Goal: Task Accomplishment & Management: Manage account settings

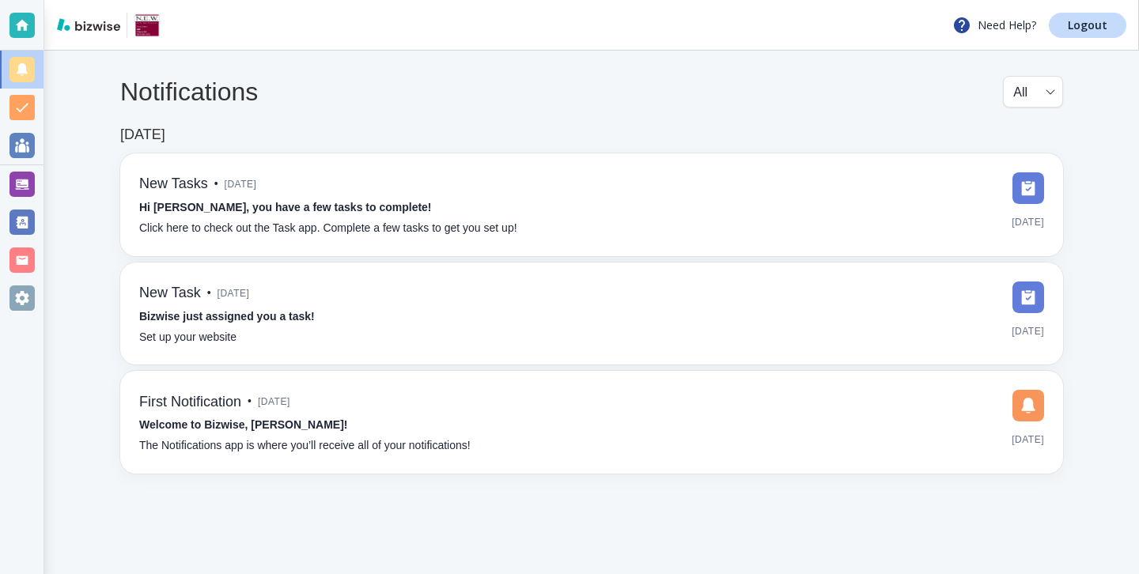
click at [23, 179] on div at bounding box center [21, 184] width 25 height 25
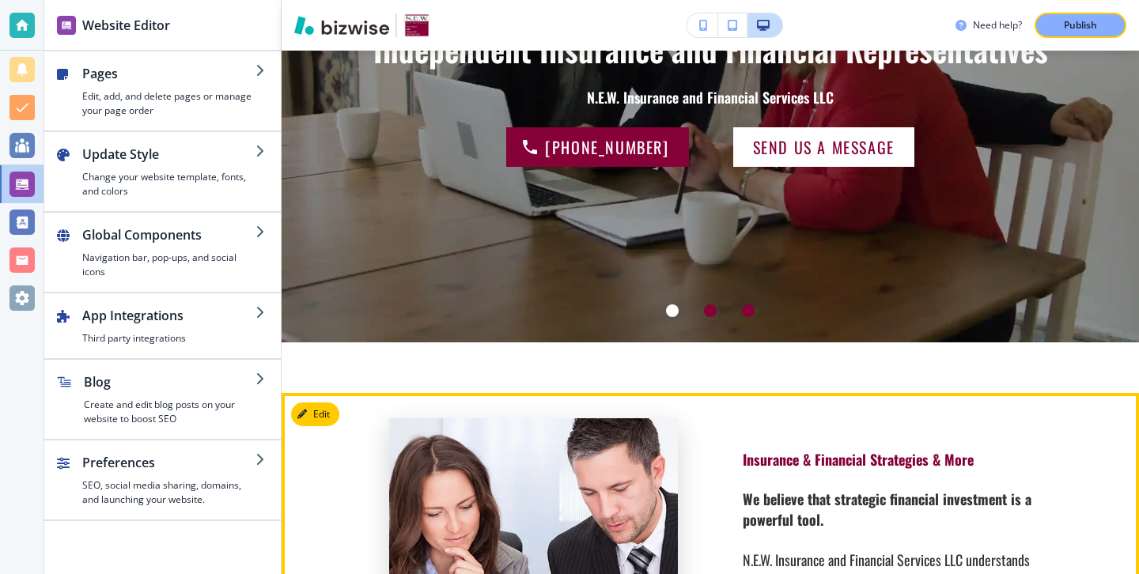
scroll to position [158, 0]
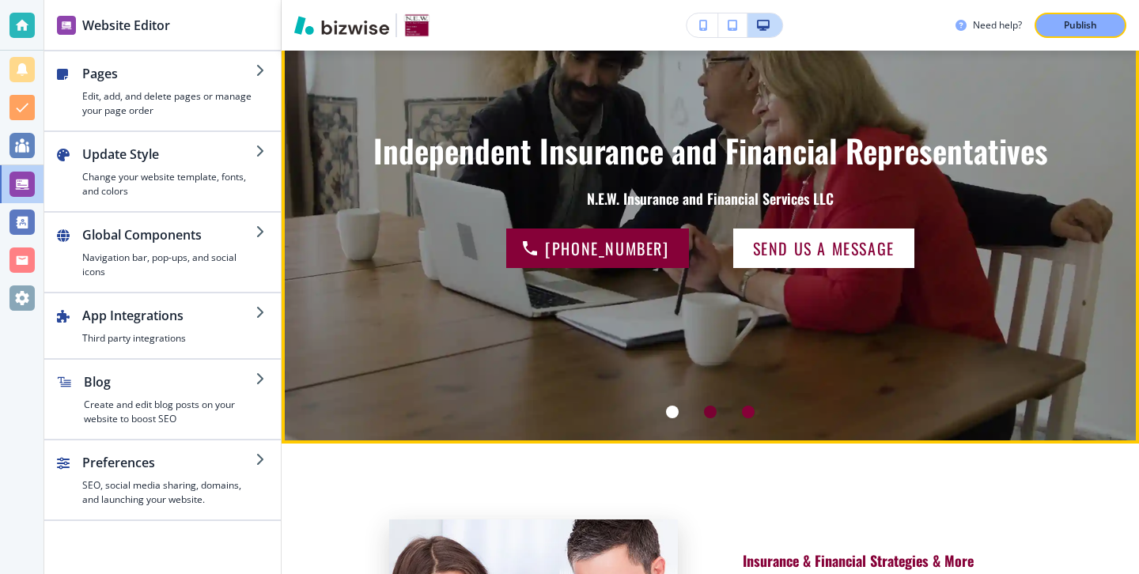
click at [713, 415] on div at bounding box center [710, 412] width 13 height 13
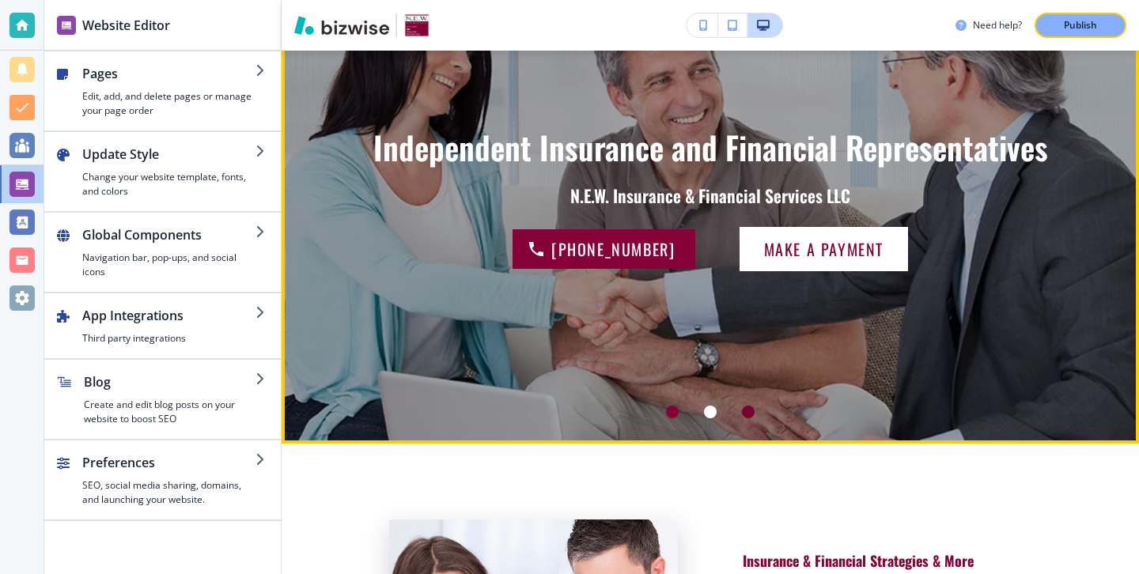
click at [746, 413] on div at bounding box center [748, 412] width 13 height 13
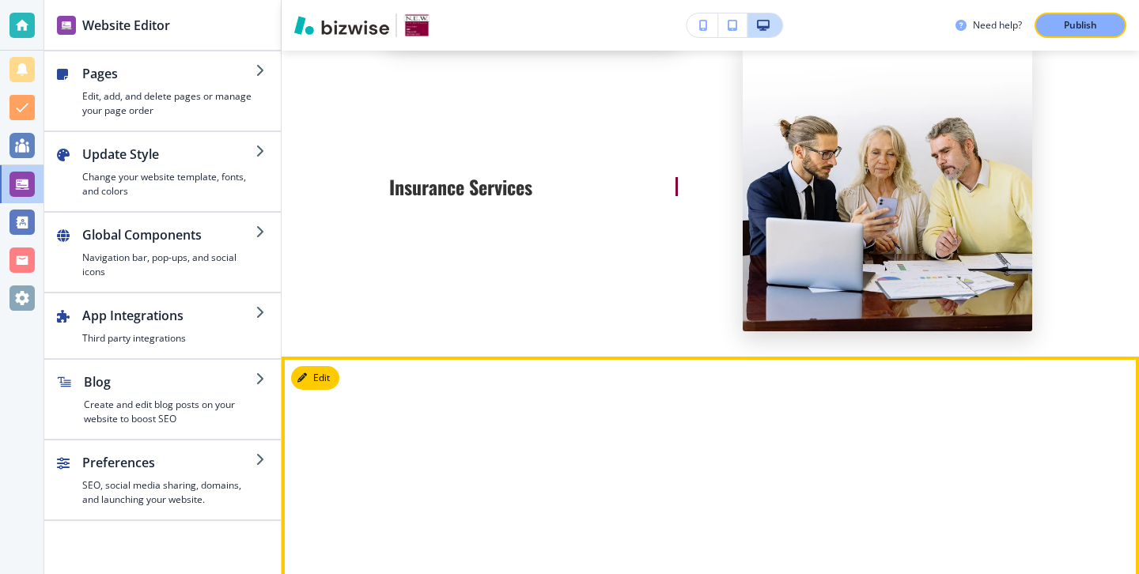
scroll to position [2569, 0]
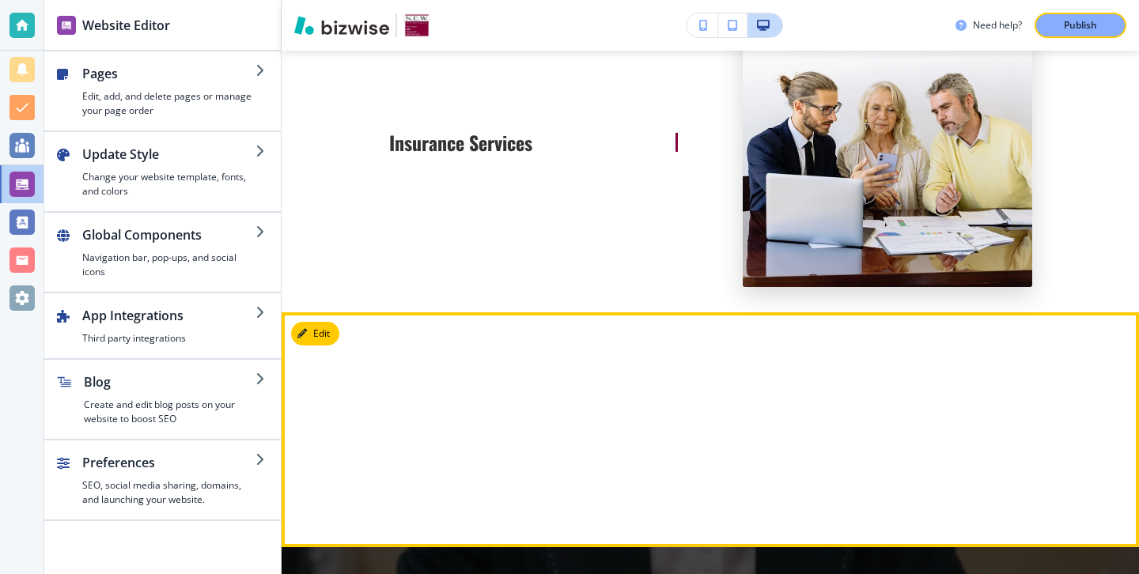
click at [331, 340] on button "Edit" at bounding box center [315, 334] width 48 height 24
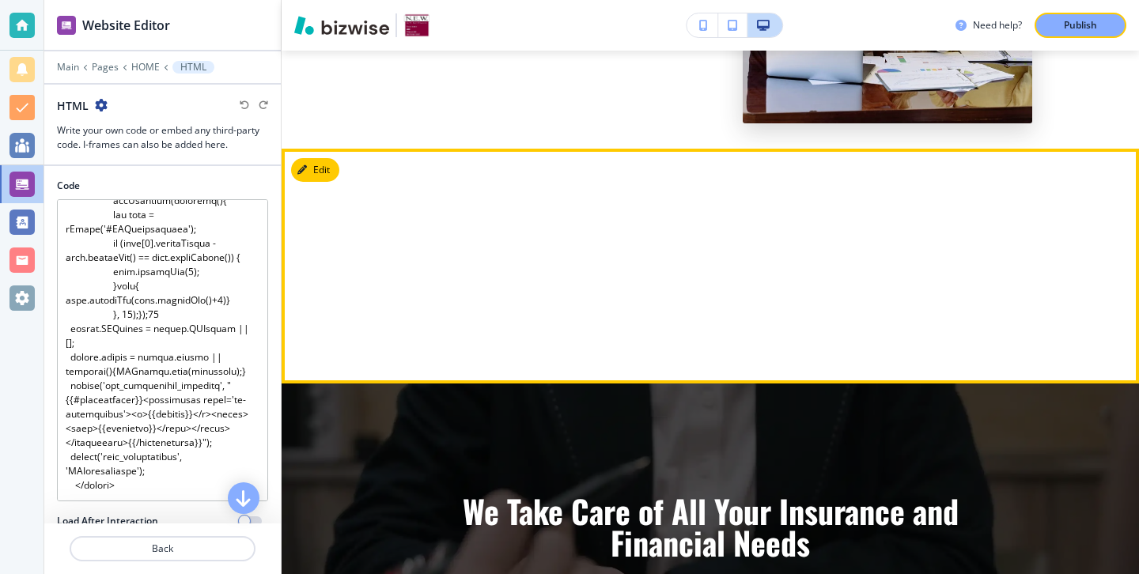
scroll to position [2729, 0]
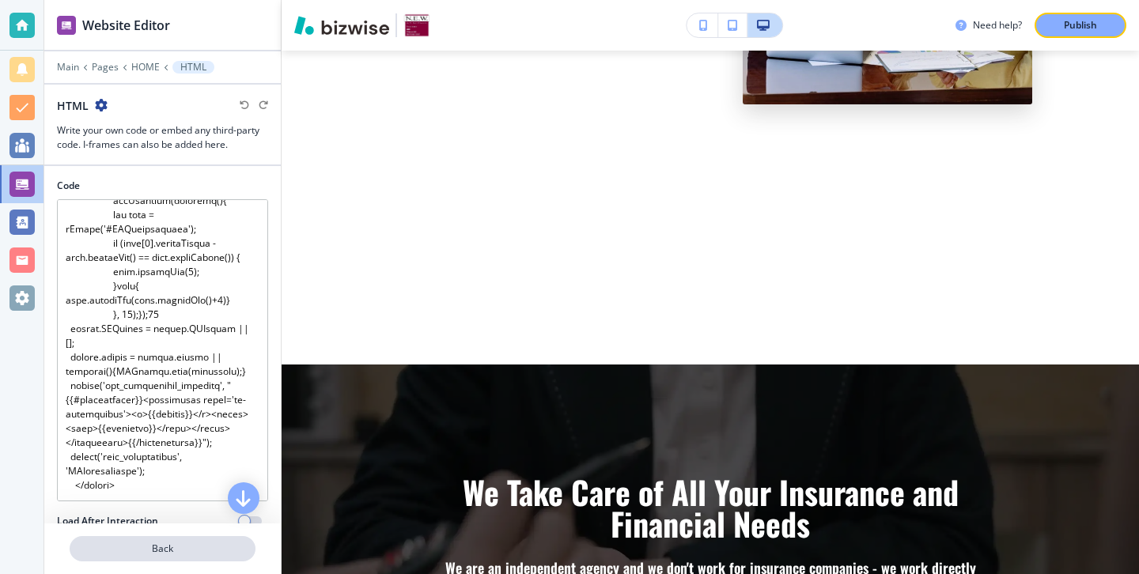
click at [192, 551] on p "Back" at bounding box center [162, 549] width 183 height 14
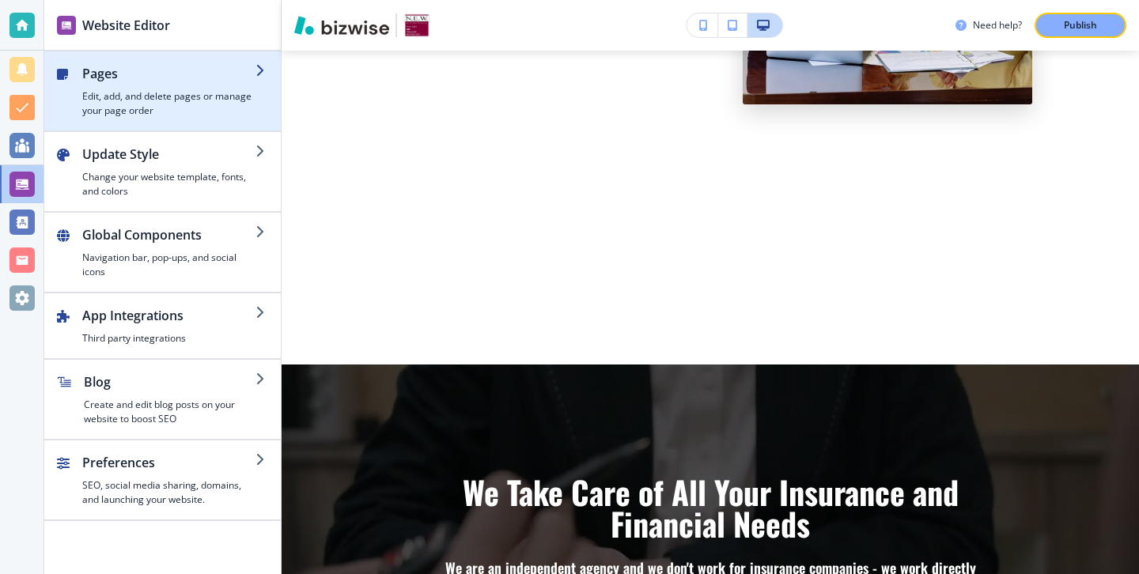
click at [202, 100] on h4 "Edit, add, and delete pages or manage your page order" at bounding box center [168, 103] width 173 height 28
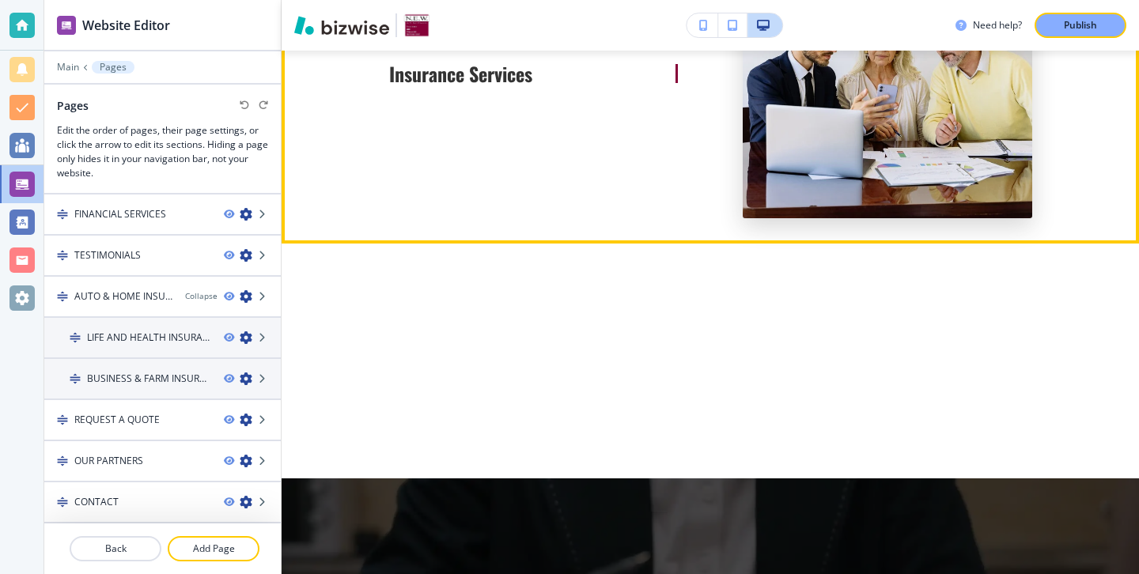
scroll to position [2727, 0]
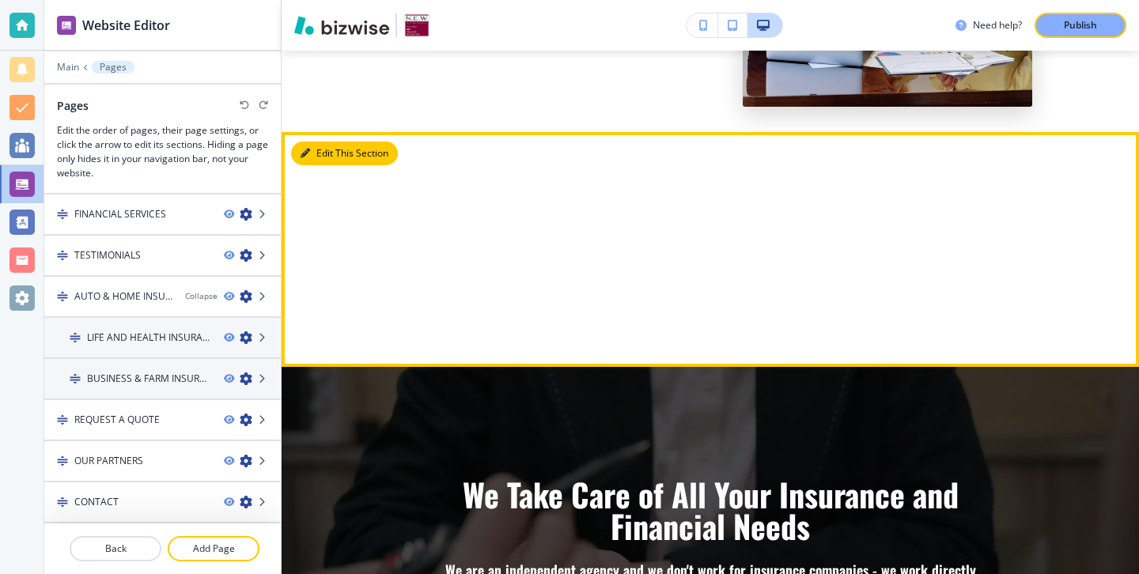
click at [323, 149] on button "Edit This Section" at bounding box center [344, 154] width 107 height 24
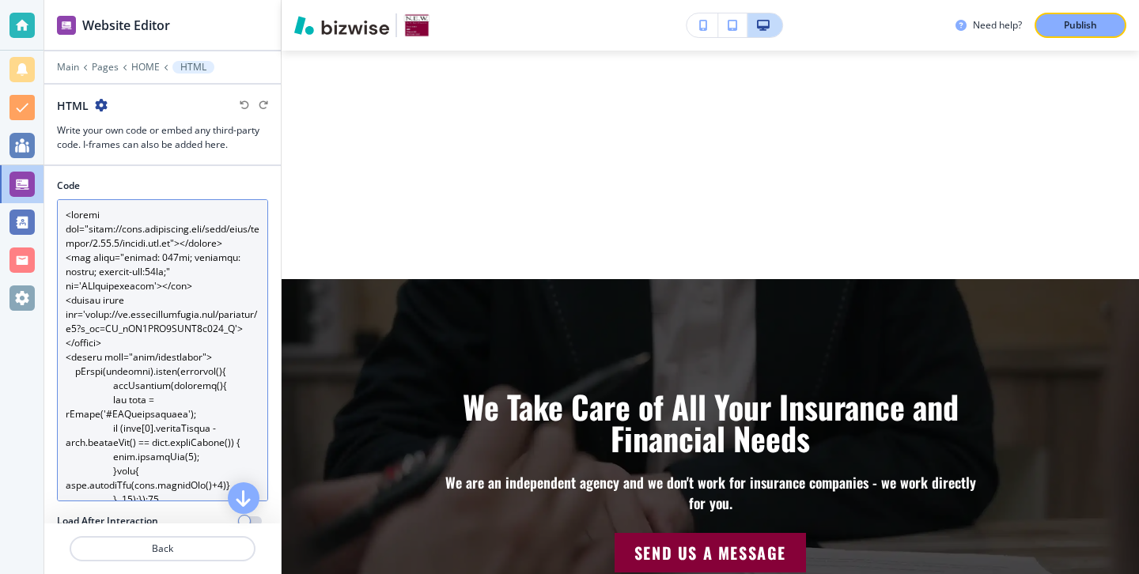
scroll to position [37, 0]
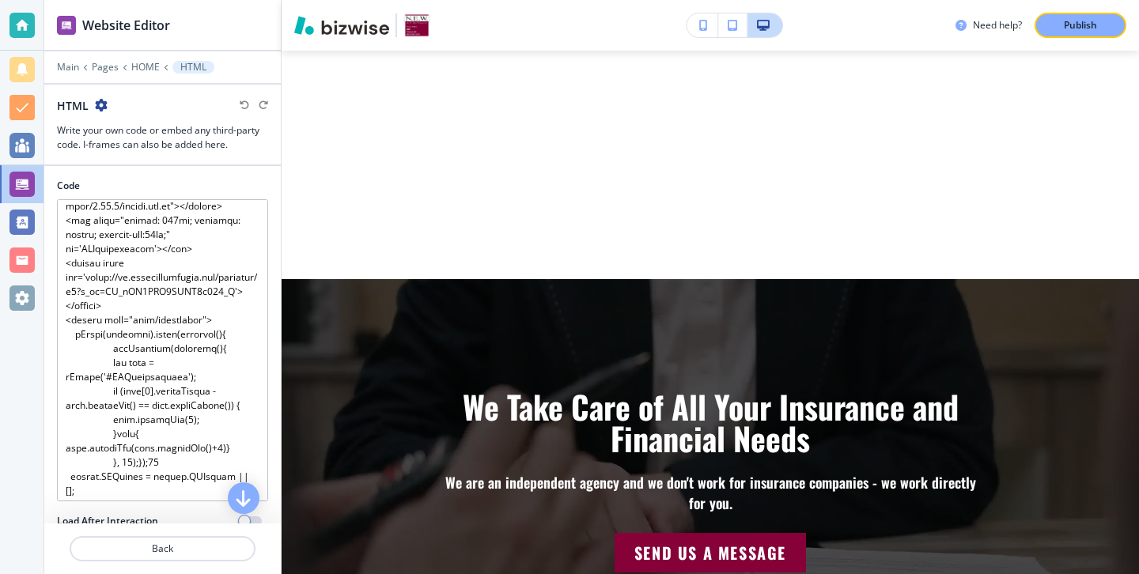
click at [99, 112] on div "HTML" at bounding box center [82, 105] width 51 height 17
click at [98, 109] on icon "button" at bounding box center [101, 105] width 13 height 13
click at [112, 107] on div "HTML" at bounding box center [162, 105] width 211 height 17
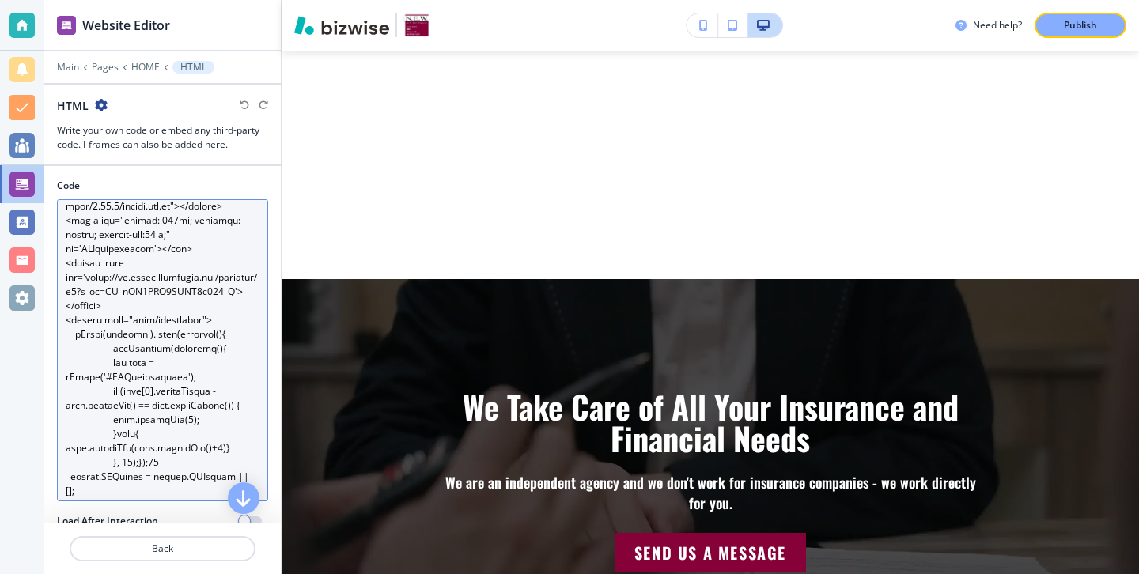
scroll to position [214, 0]
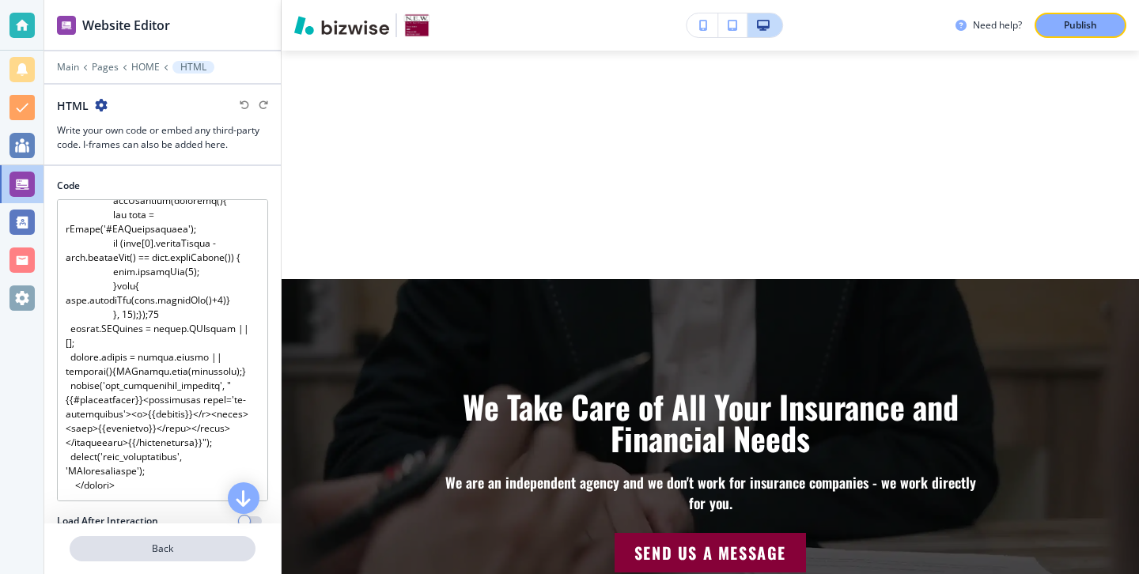
click at [149, 548] on p "Back" at bounding box center [162, 549] width 183 height 14
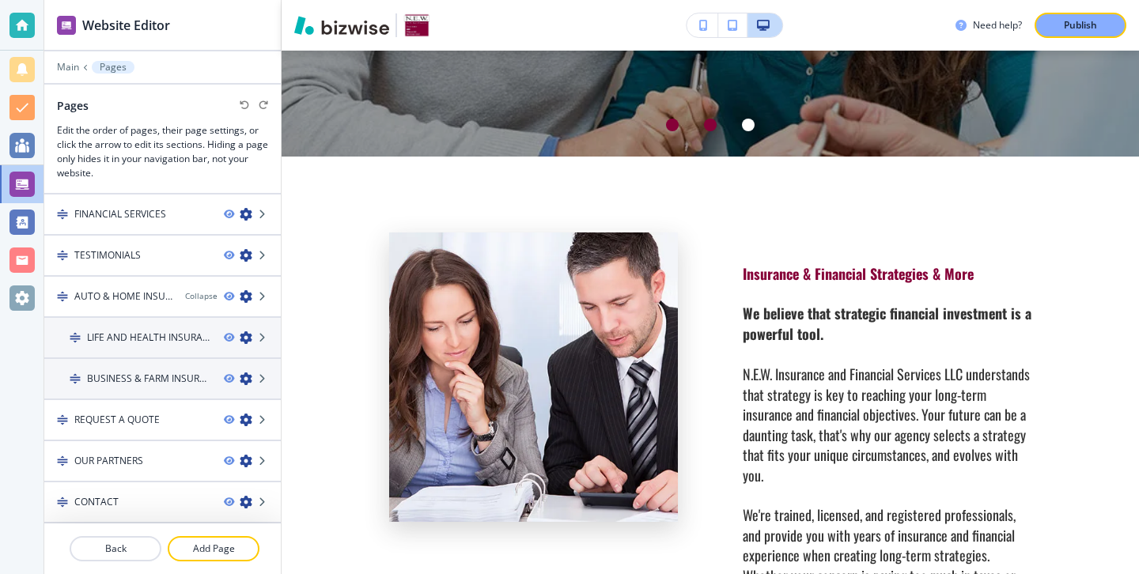
scroll to position [0, 0]
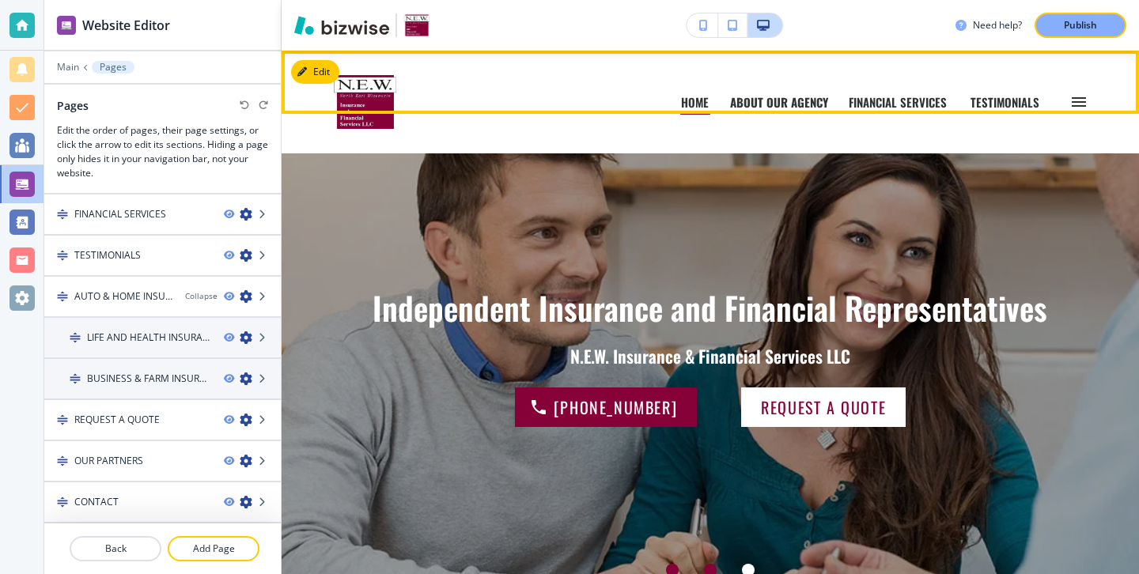
click at [777, 98] on p "ABOUT OUR AGENCY" at bounding box center [779, 102] width 98 height 12
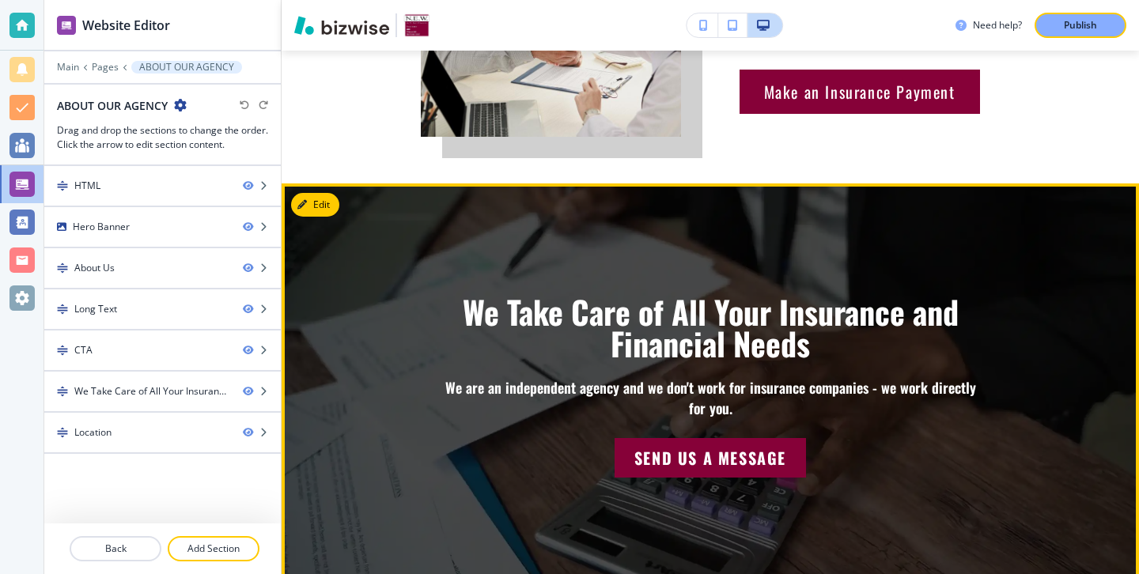
scroll to position [1997, 0]
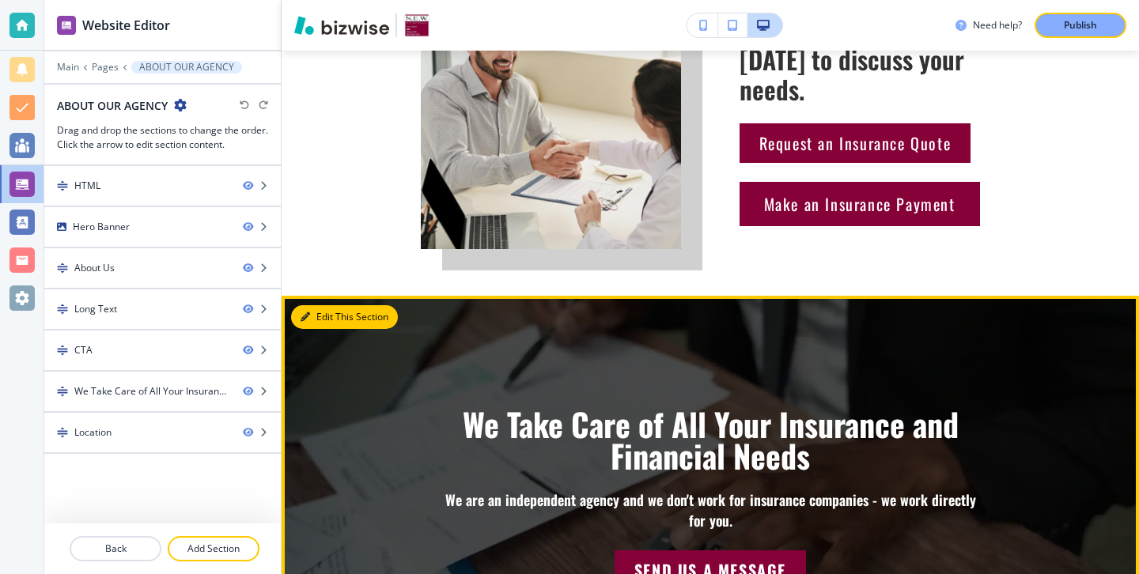
click at [325, 305] on button "Edit This Section" at bounding box center [344, 317] width 107 height 24
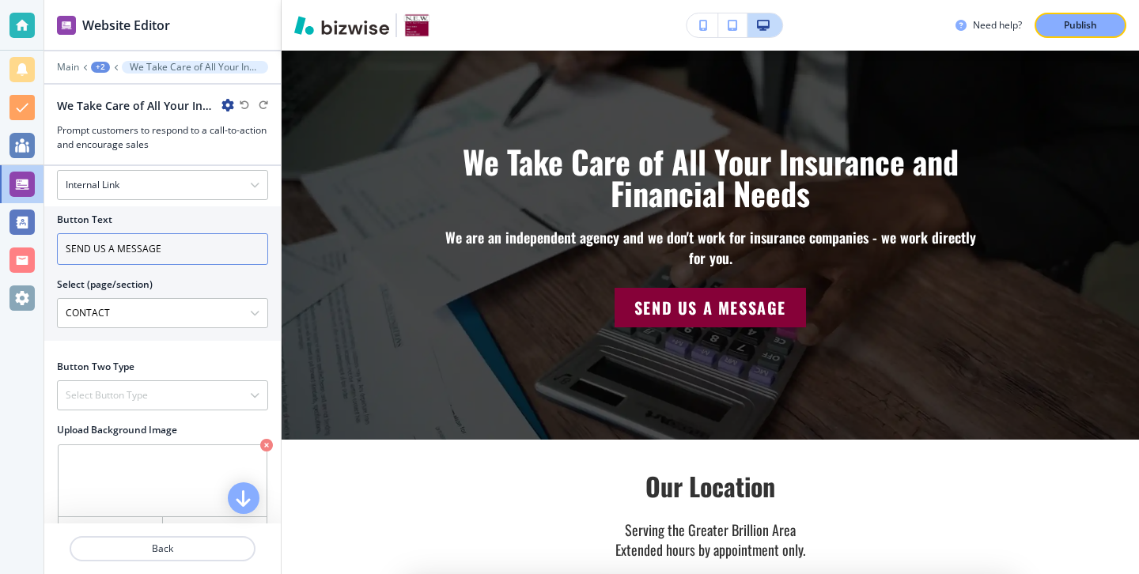
scroll to position [301, 0]
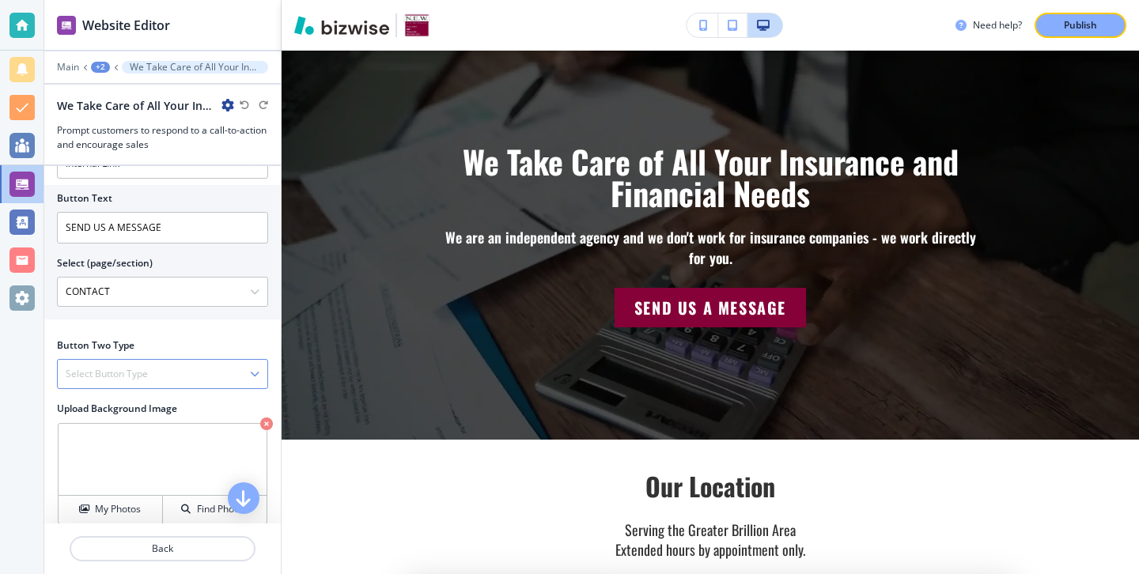
click at [199, 366] on div "Select Button Type" at bounding box center [163, 374] width 210 height 28
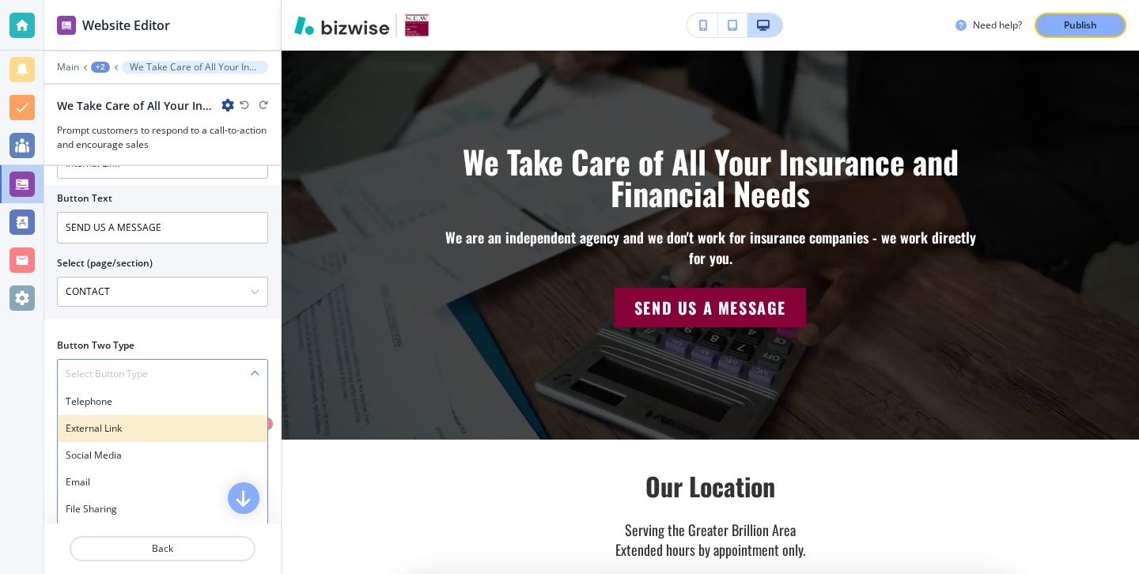
click at [176, 427] on h4 "External Link" at bounding box center [163, 429] width 194 height 14
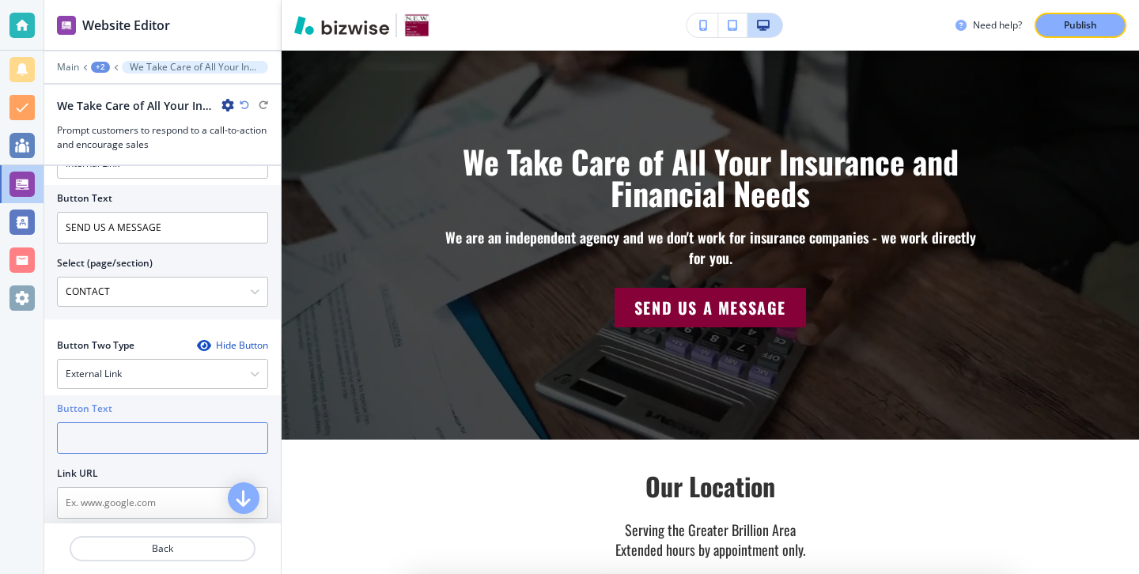
click at [172, 437] on input "text" at bounding box center [162, 438] width 211 height 32
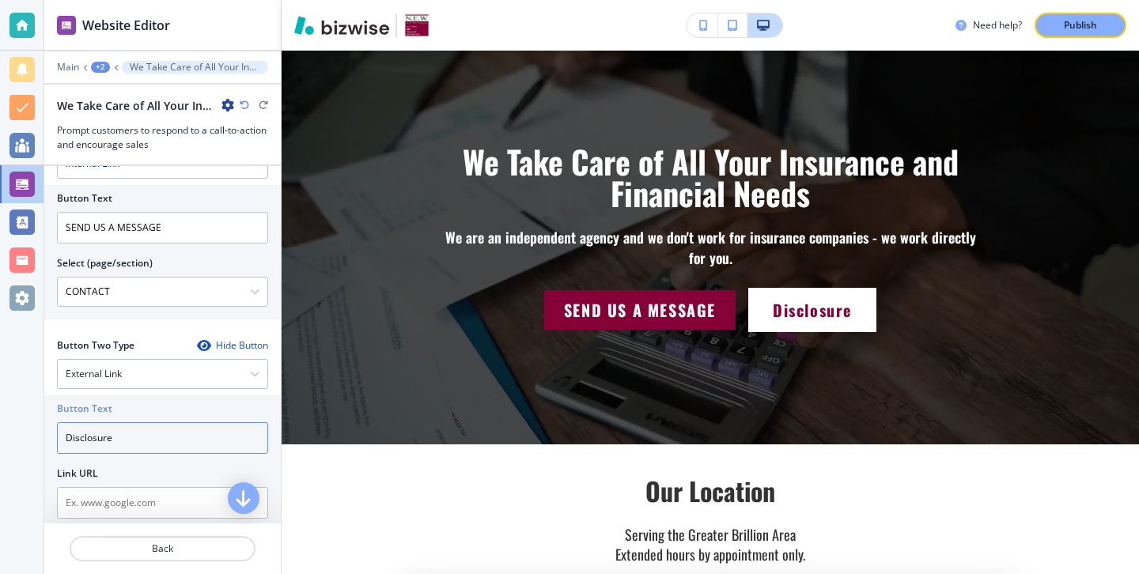
type input "Disclosure"
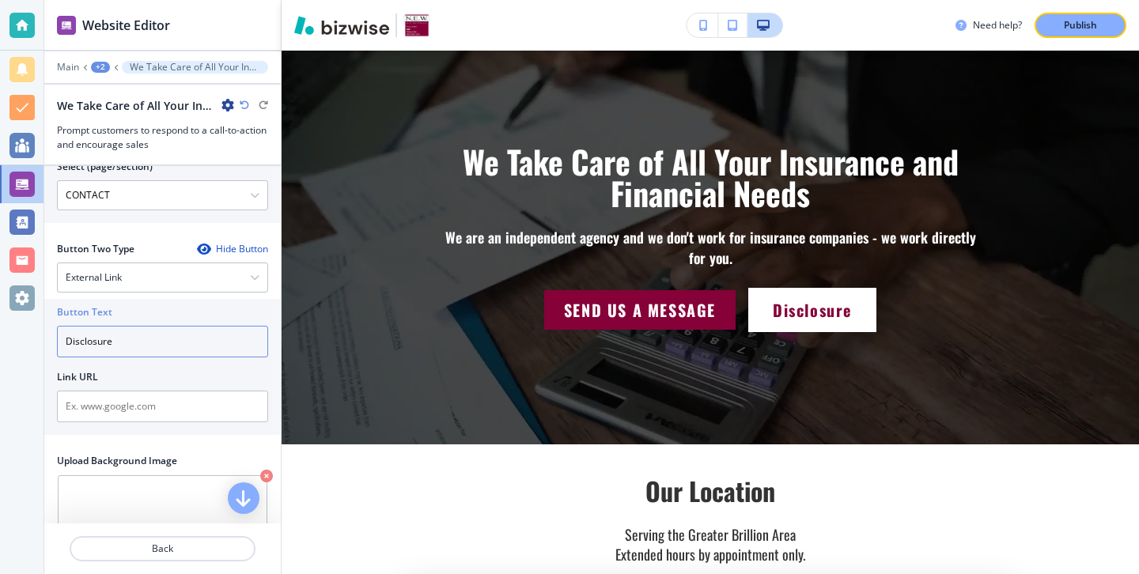
scroll to position [408, 0]
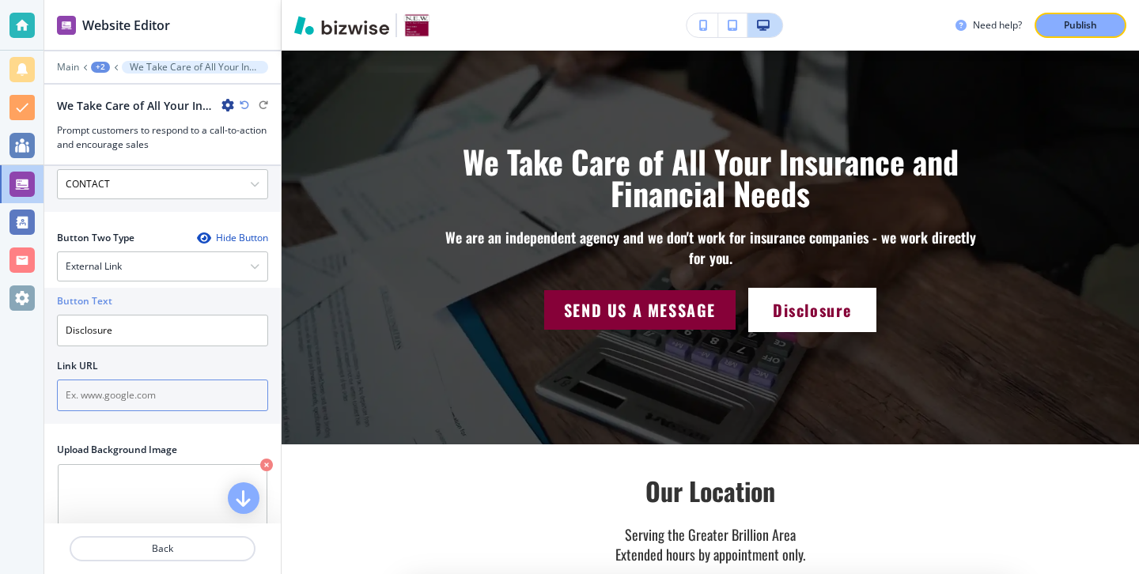
click at [188, 400] on input "text" at bounding box center [162, 396] width 211 height 32
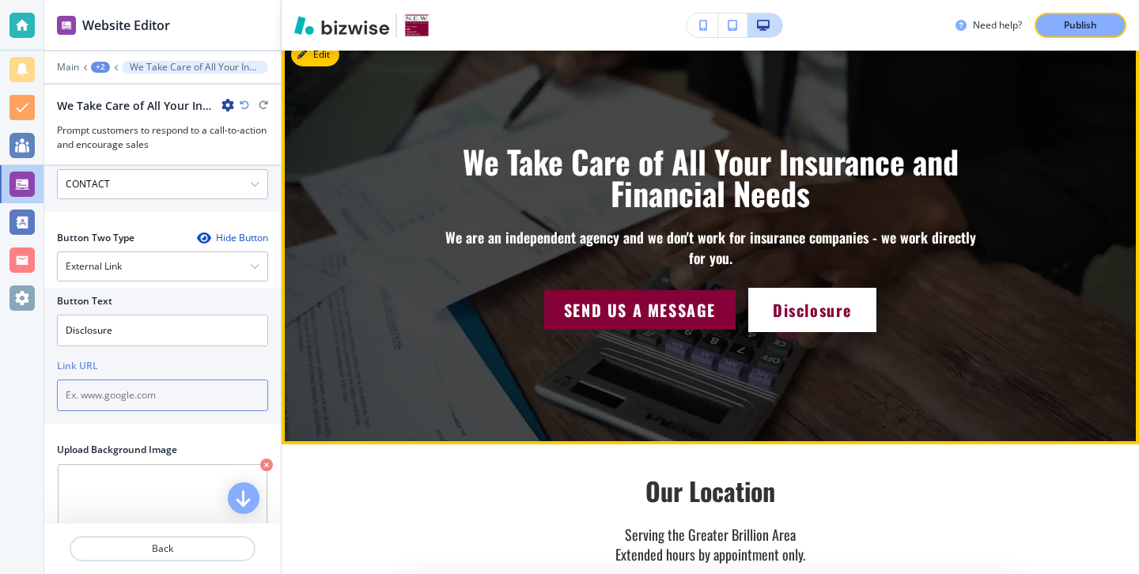
paste input "[URL][DOMAIN_NAME]"
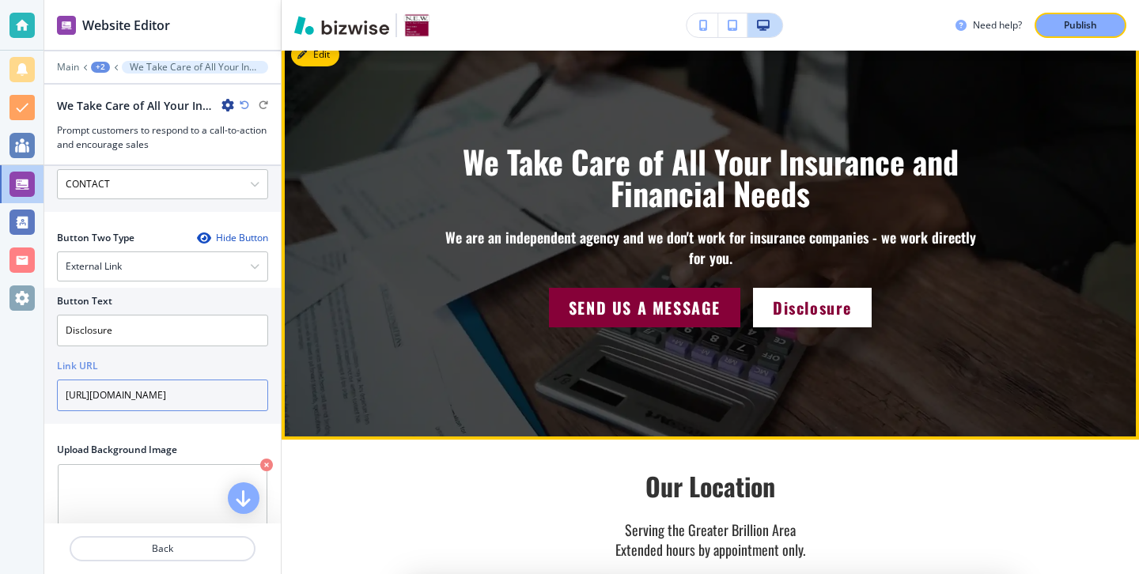
scroll to position [0, 277]
type input "[URL][DOMAIN_NAME]"
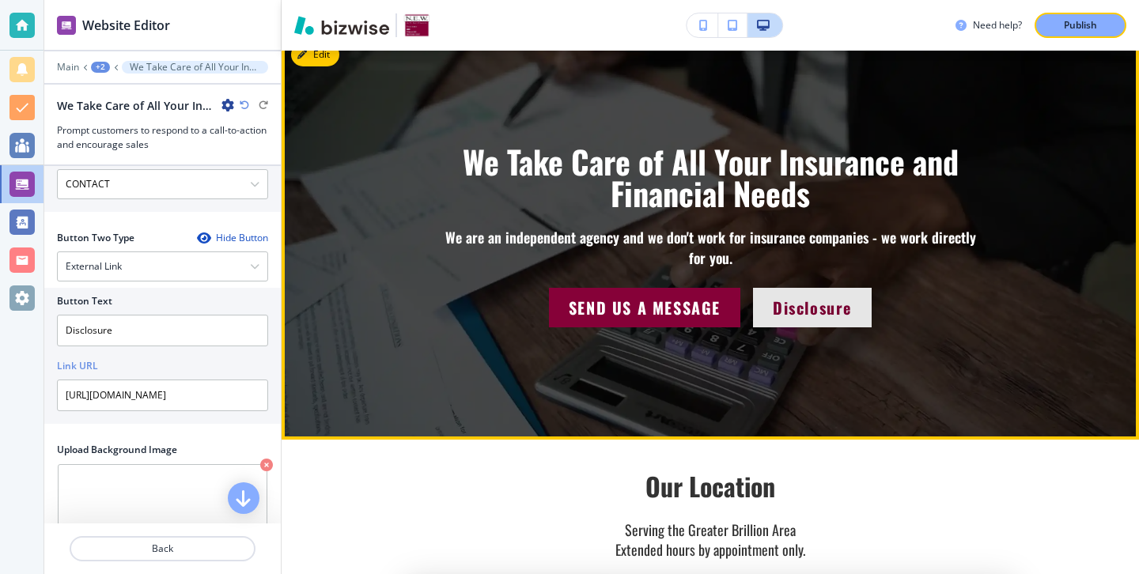
scroll to position [0, 0]
click at [847, 295] on p "Disclosure" at bounding box center [812, 307] width 79 height 25
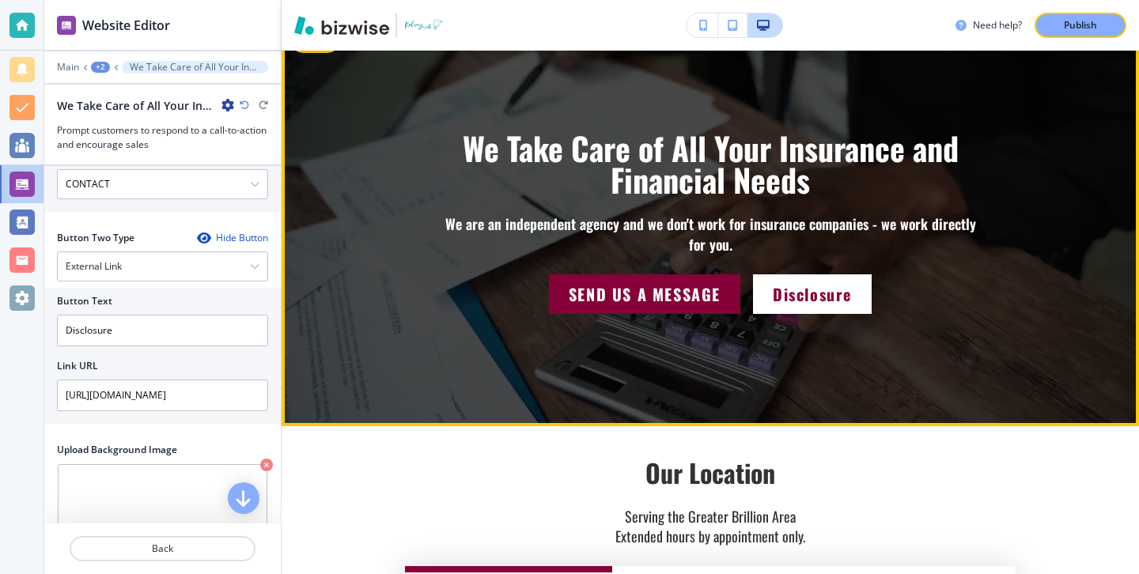
scroll to position [2273, 0]
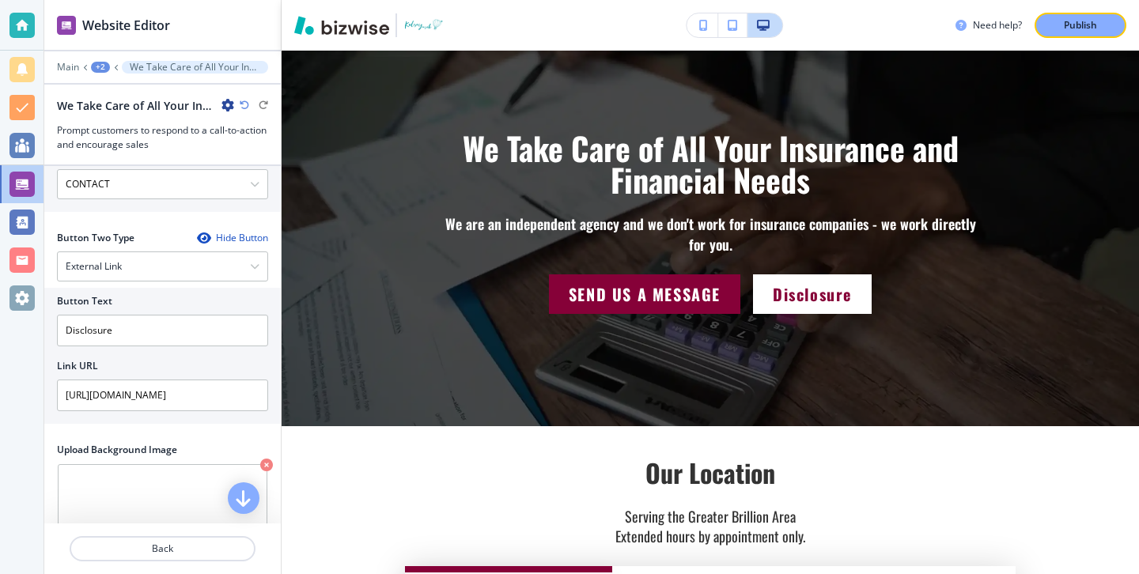
click at [39, 36] on div at bounding box center [21, 25] width 43 height 51
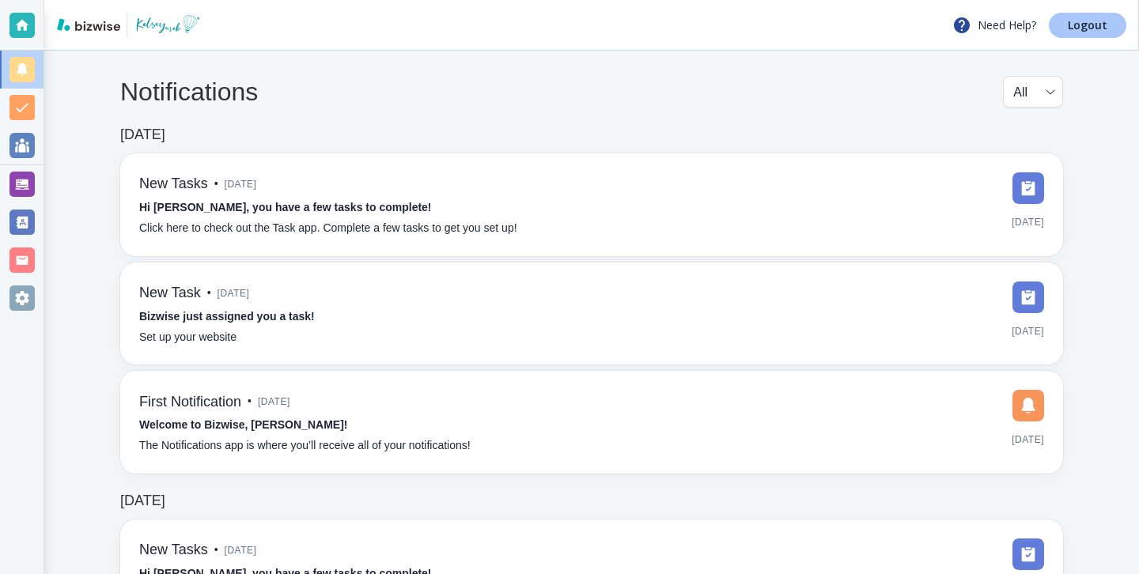
click at [1106, 37] on link "Logout" at bounding box center [1088, 25] width 78 height 25
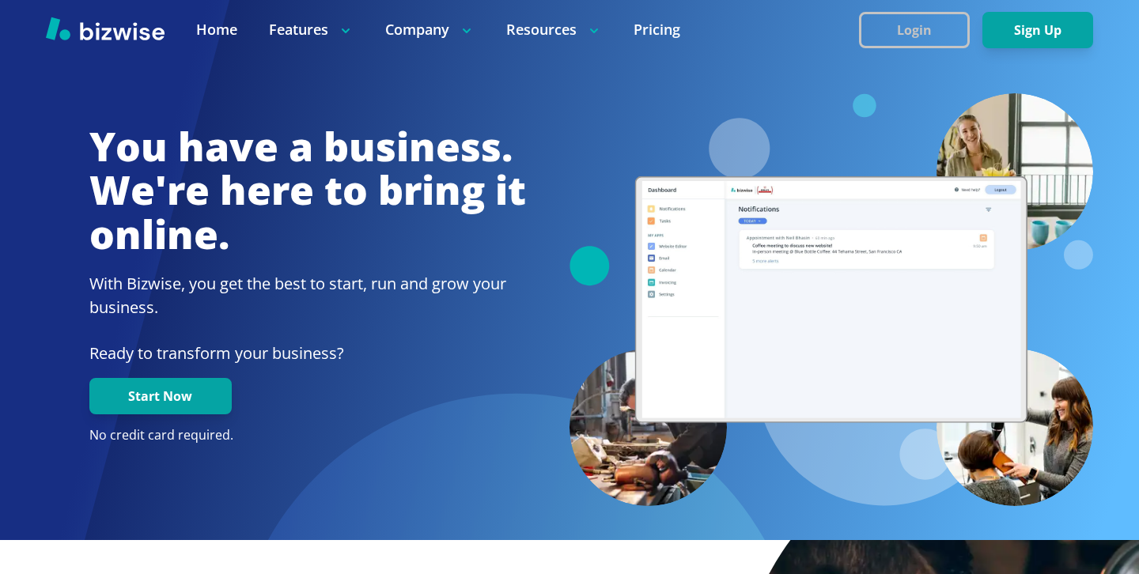
click at [919, 26] on button "Login" at bounding box center [914, 30] width 111 height 36
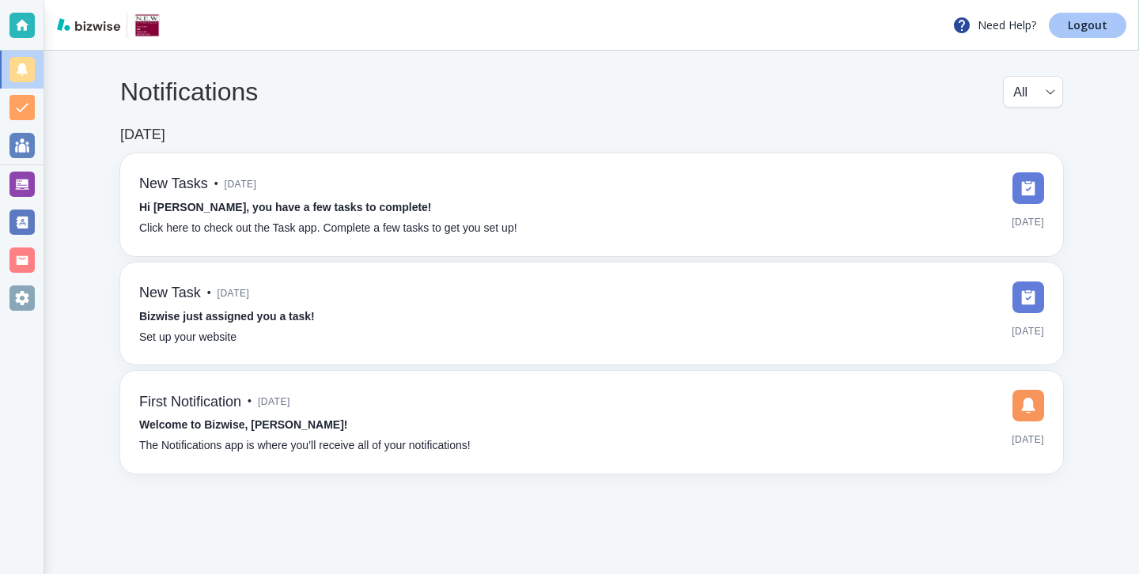
click at [1092, 26] on p "Logout" at bounding box center [1088, 25] width 40 height 11
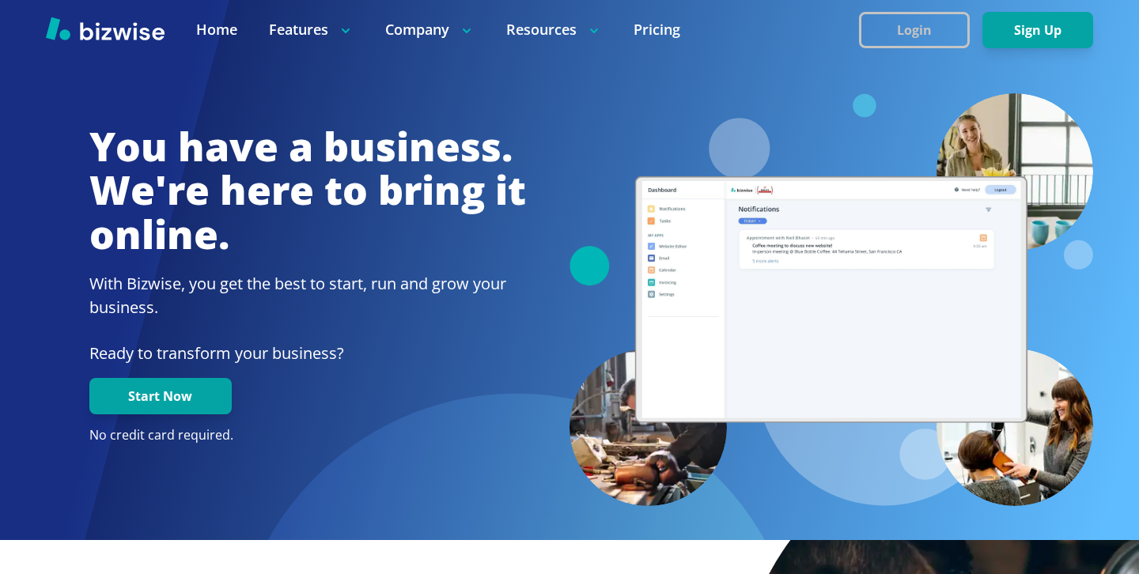
click at [932, 32] on button "Login" at bounding box center [914, 30] width 111 height 36
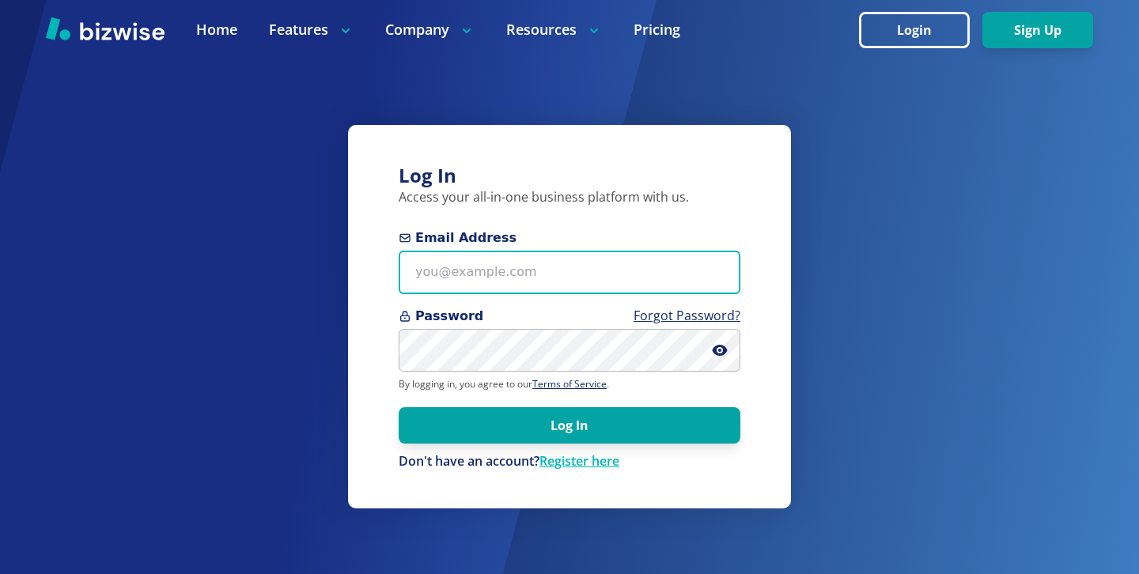
click at [684, 271] on input "Email Address" at bounding box center [570, 272] width 342 height 43
paste input "kelseyurek@gmail.com"
type input "kelseyurek@gmail.com"
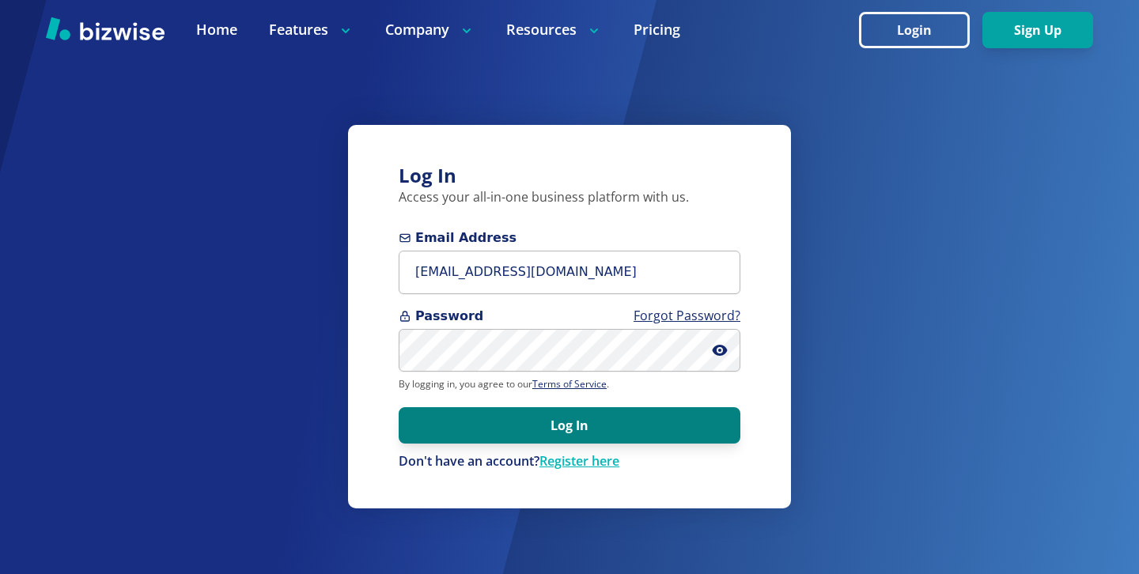
click at [633, 433] on button "Log In" at bounding box center [570, 425] width 342 height 36
